Goal: Entertainment & Leisure: Consume media (video, audio)

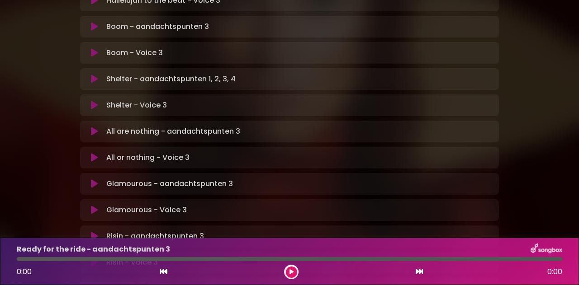
scroll to position [527, 0]
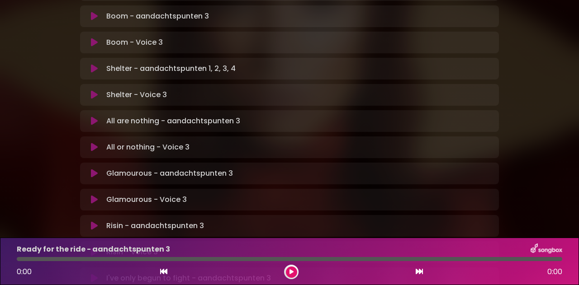
click at [145, 168] on p "Glamourous - aandachtspunten 3 Loading Track..." at bounding box center [169, 173] width 127 height 11
click at [93, 169] on icon at bounding box center [94, 173] width 7 height 9
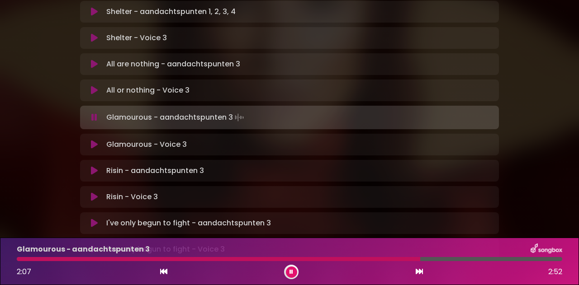
scroll to position [575, 0]
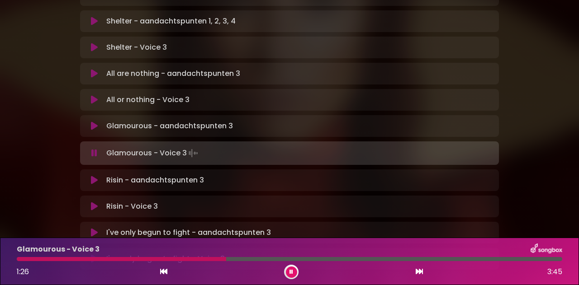
click at [95, 176] on icon at bounding box center [94, 180] width 7 height 9
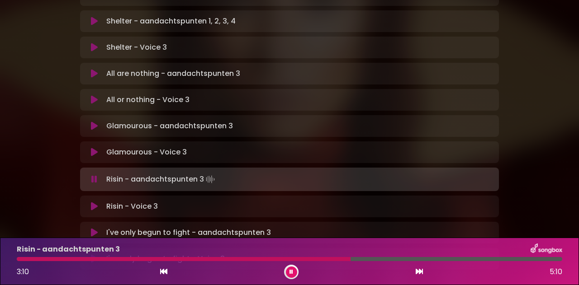
click at [94, 202] on icon at bounding box center [94, 206] width 7 height 9
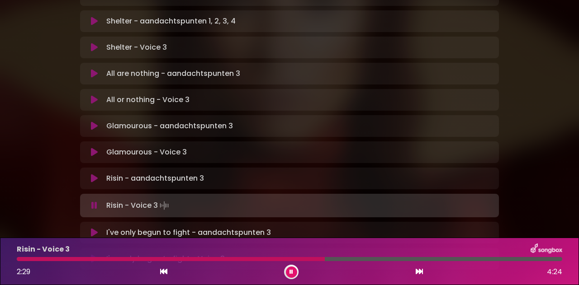
click at [291, 273] on icon at bounding box center [291, 272] width 4 height 5
